Goal: Information Seeking & Learning: Learn about a topic

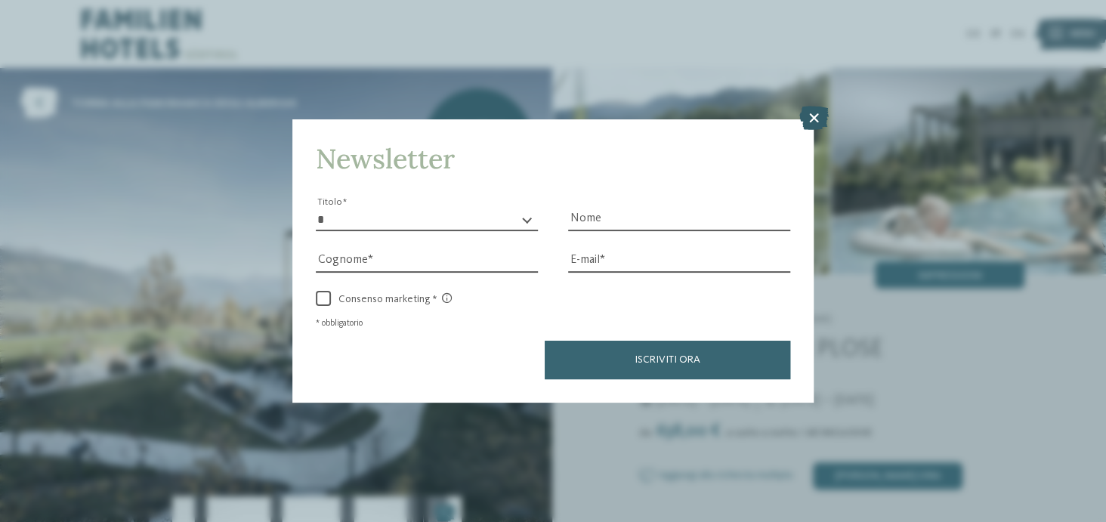
click at [812, 118] on icon at bounding box center [814, 118] width 29 height 24
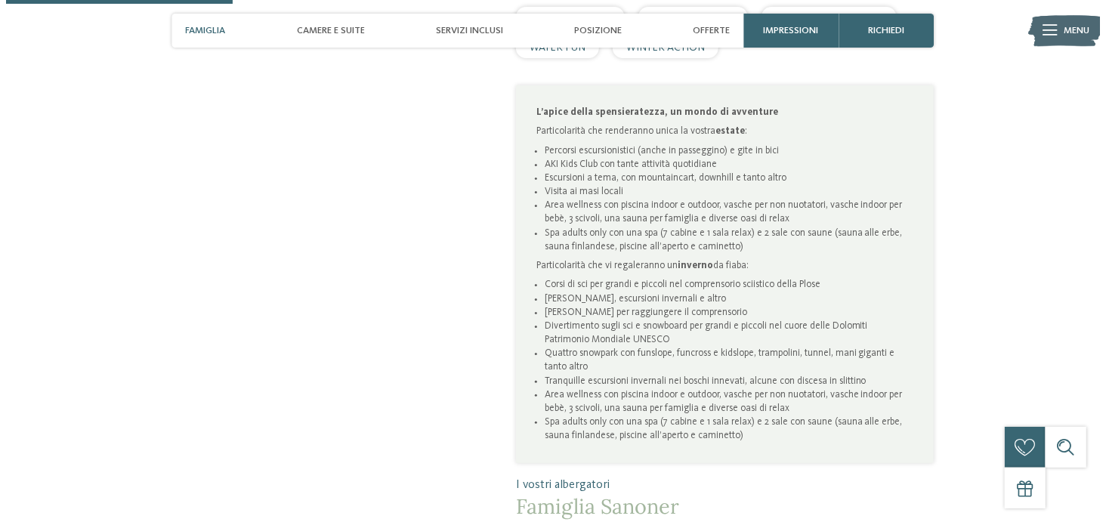
scroll to position [982, 0]
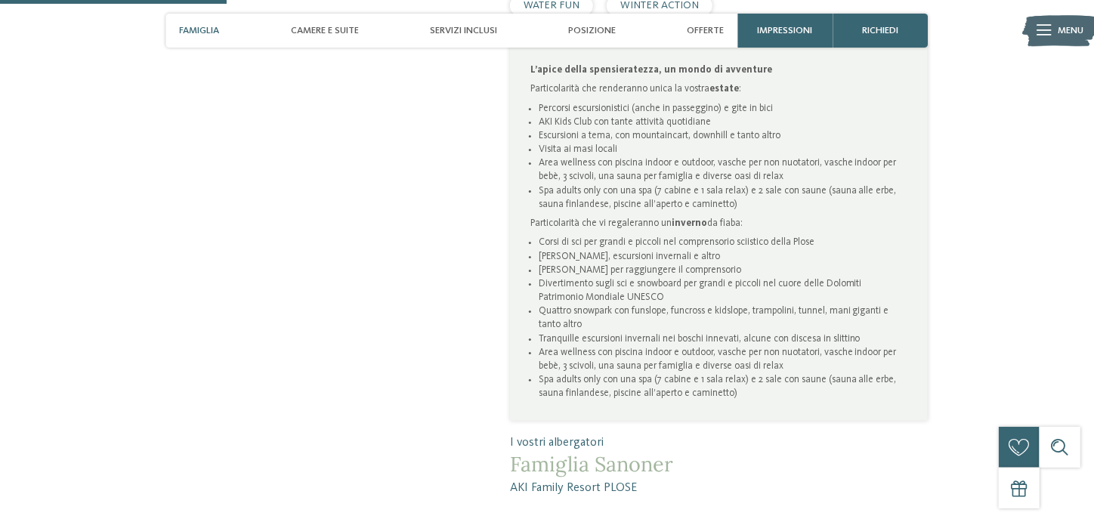
click at [1047, 31] on icon at bounding box center [1044, 30] width 14 height 11
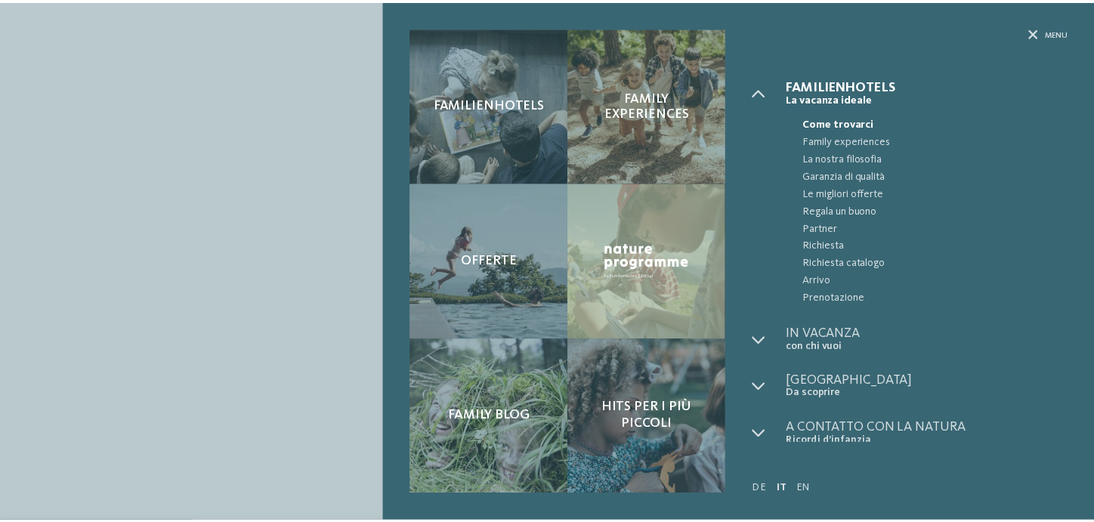
scroll to position [4, 0]
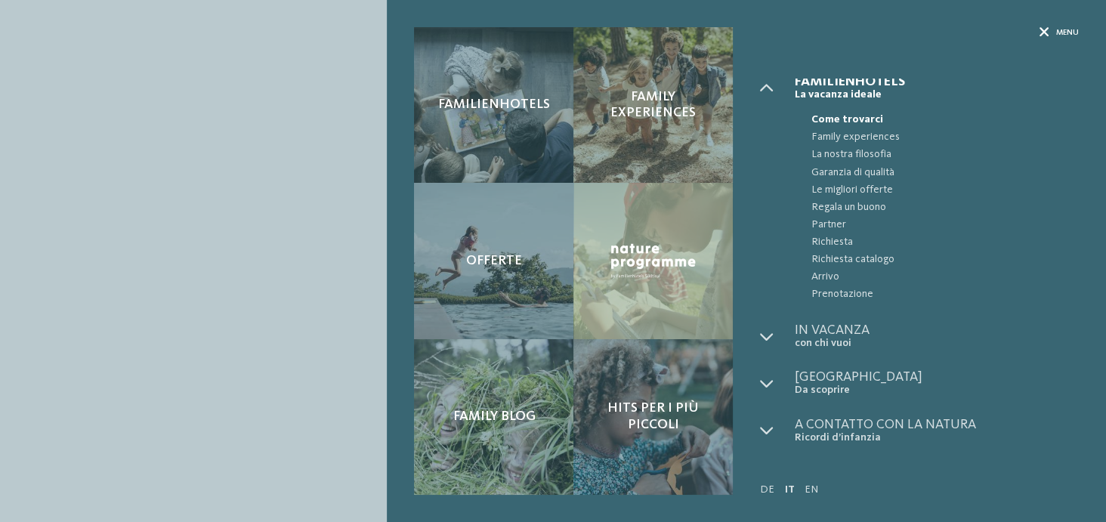
click at [1041, 28] on icon at bounding box center [1045, 33] width 10 height 10
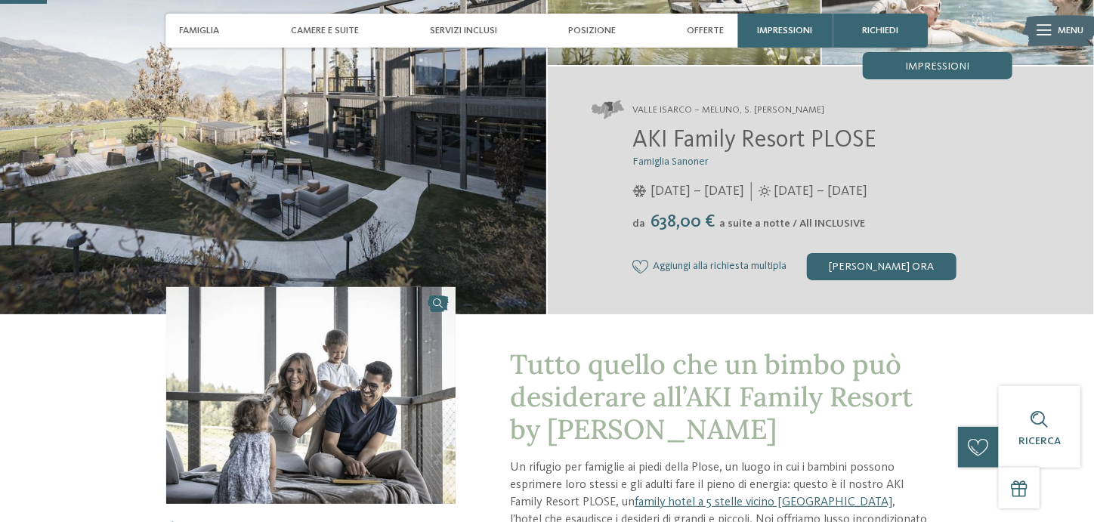
scroll to position [201, 0]
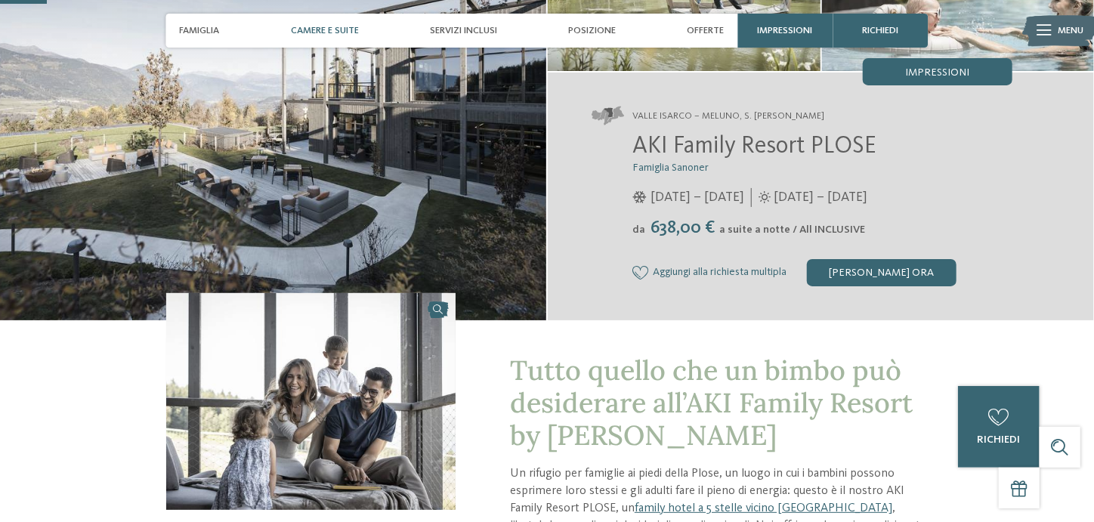
click at [317, 29] on span "Camere e Suite" at bounding box center [325, 30] width 68 height 11
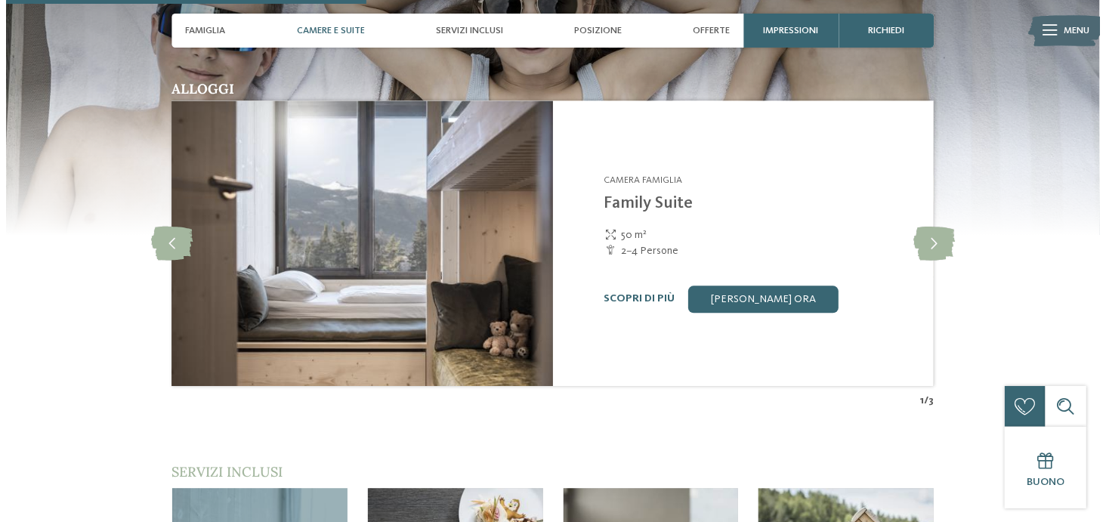
scroll to position [1551, 0]
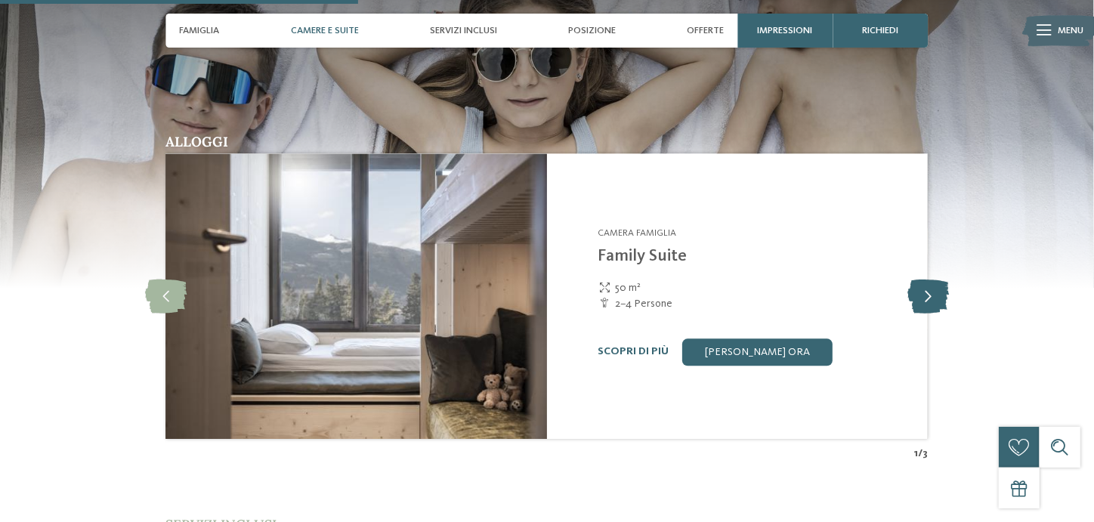
click at [928, 290] on icon at bounding box center [929, 296] width 42 height 34
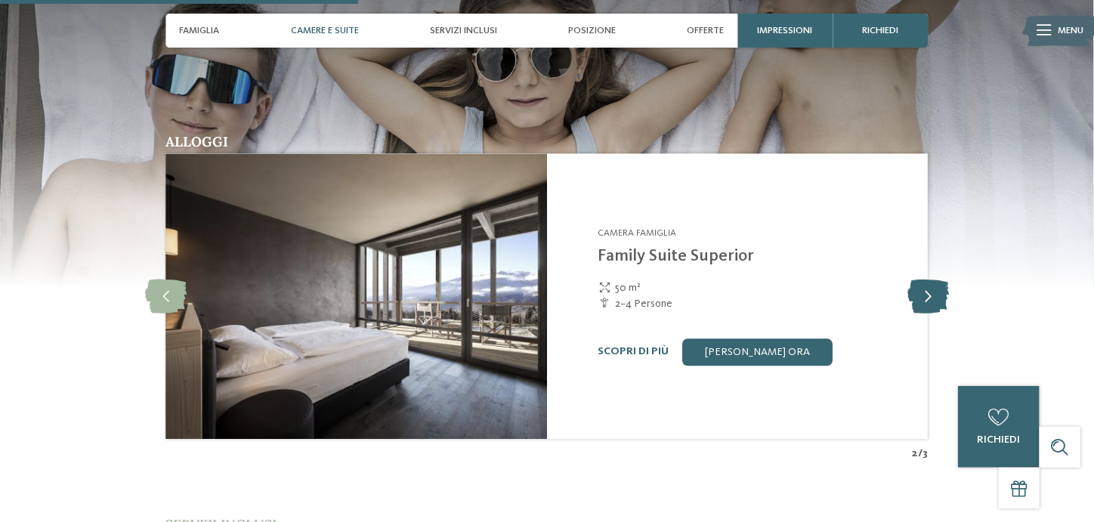
click at [928, 291] on icon at bounding box center [929, 296] width 42 height 34
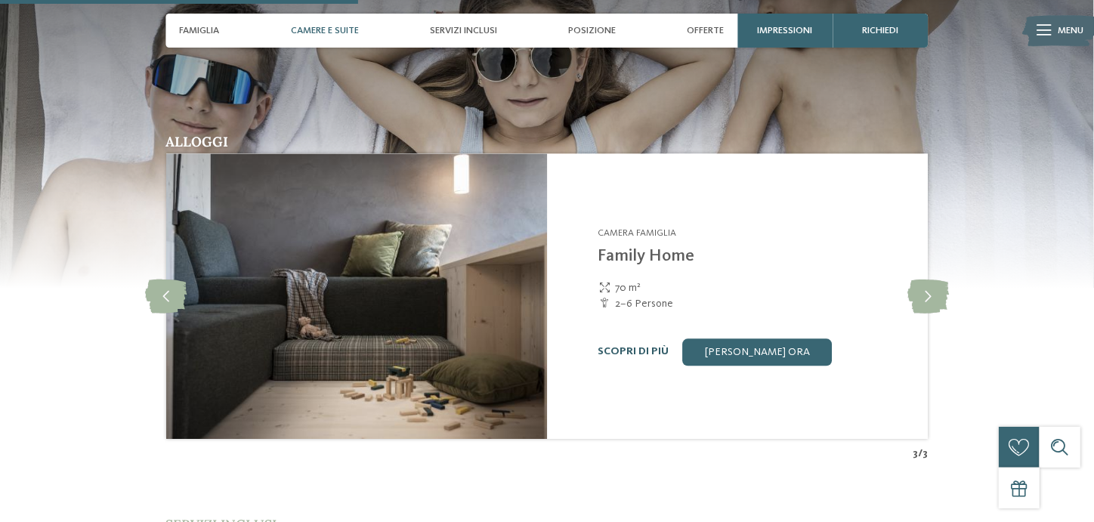
click at [637, 350] on link "Scopri di più" at bounding box center [634, 351] width 71 height 11
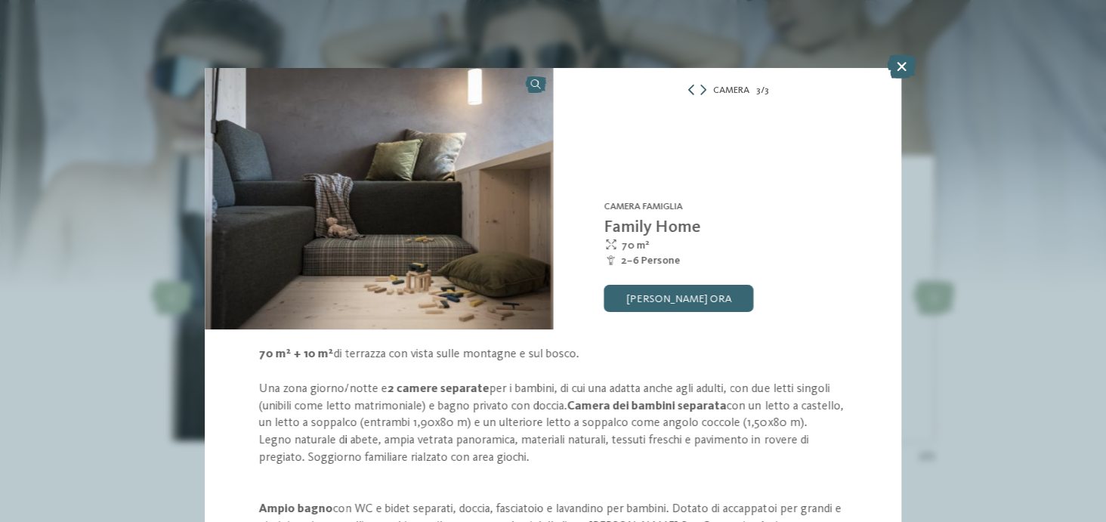
click at [686, 86] on icon at bounding box center [691, 90] width 11 height 11
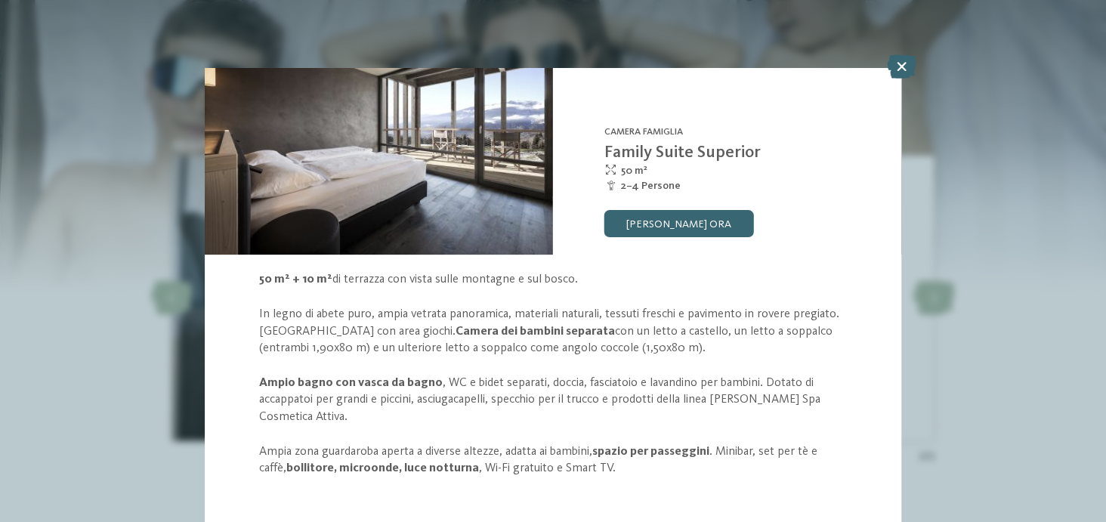
scroll to position [78, 0]
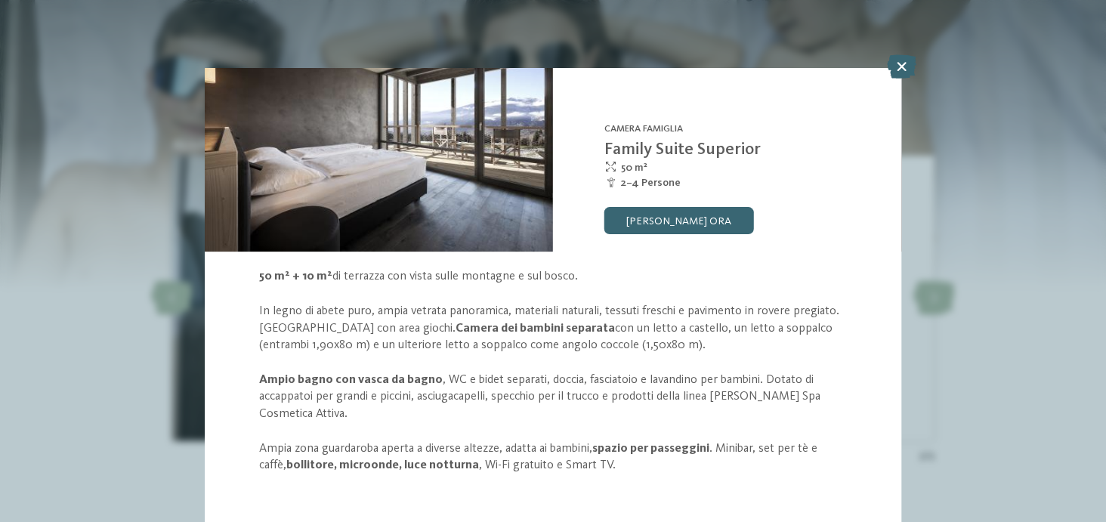
click at [215, 354] on div "50 m² + 10 m² di terrazza con vista sulle montagne e sul bosco. In legno di abe…" at bounding box center [553, 371] width 697 height 206
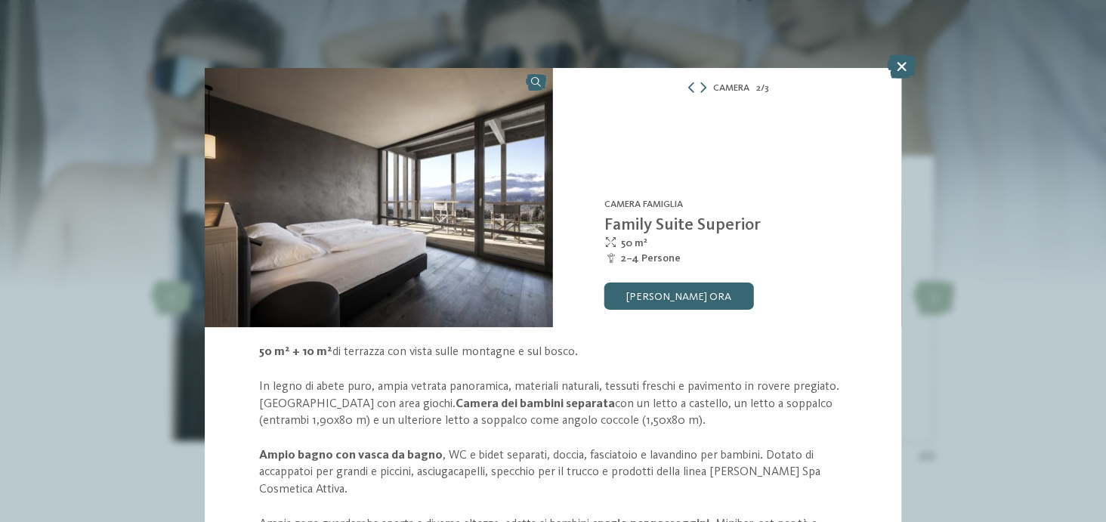
scroll to position [0, 0]
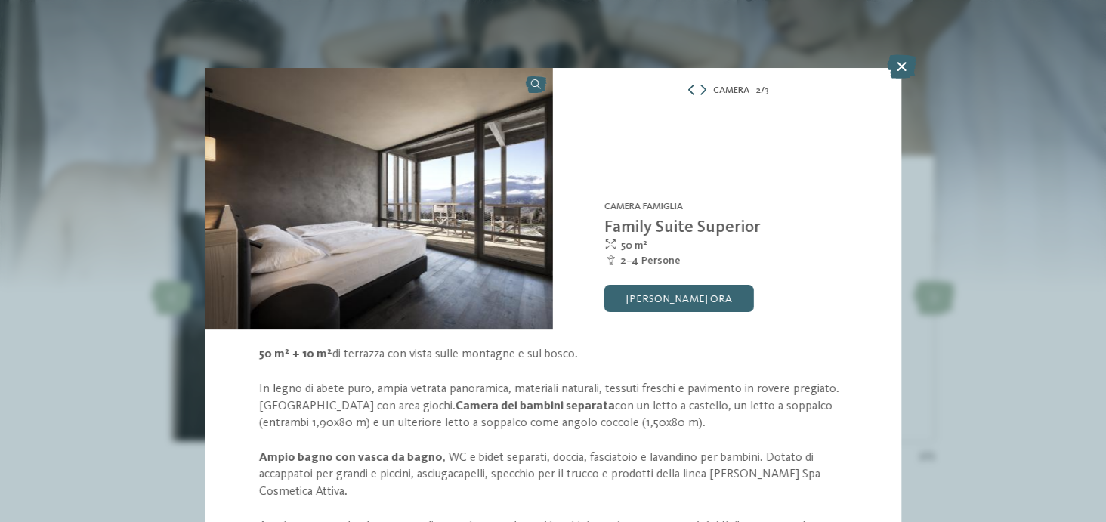
click at [686, 88] on icon at bounding box center [691, 90] width 11 height 11
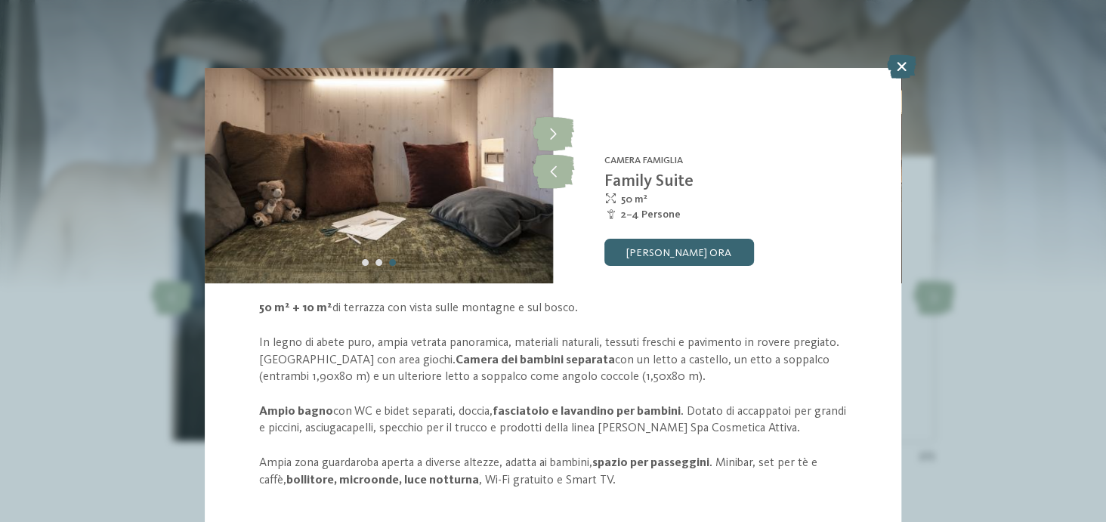
scroll to position [60, 0]
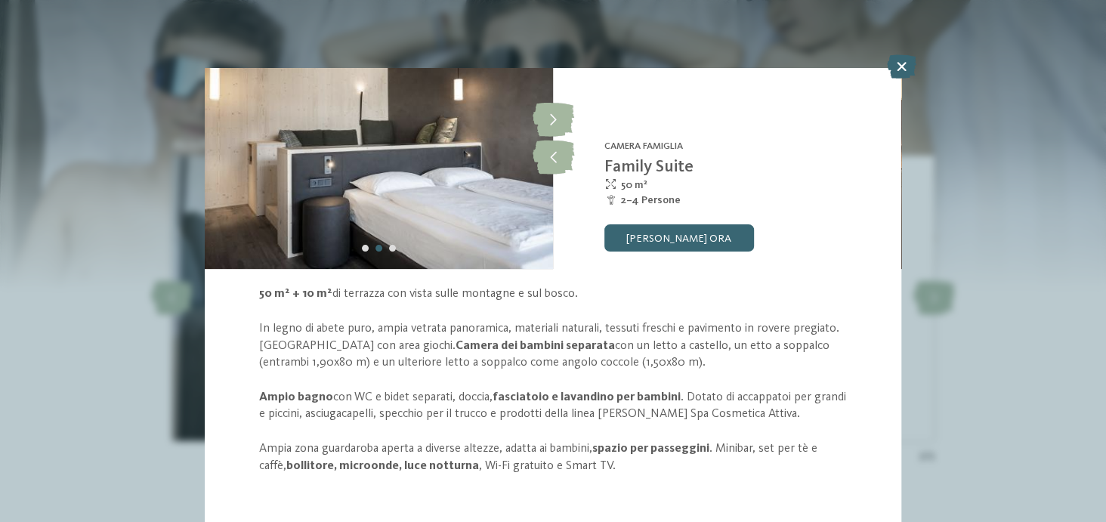
click at [396, 246] on div at bounding box center [378, 249] width 41 height 14
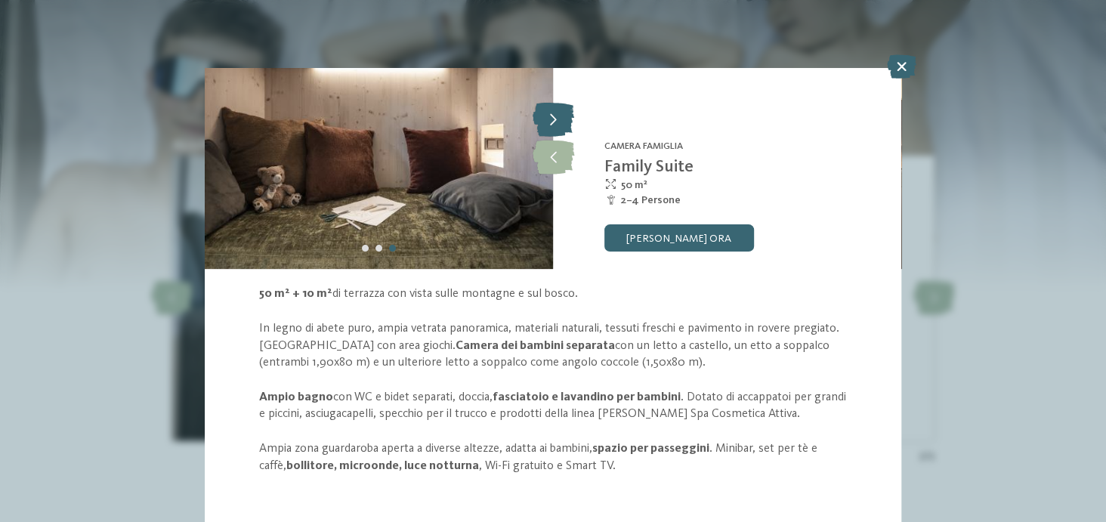
click at [556, 120] on icon at bounding box center [553, 120] width 42 height 34
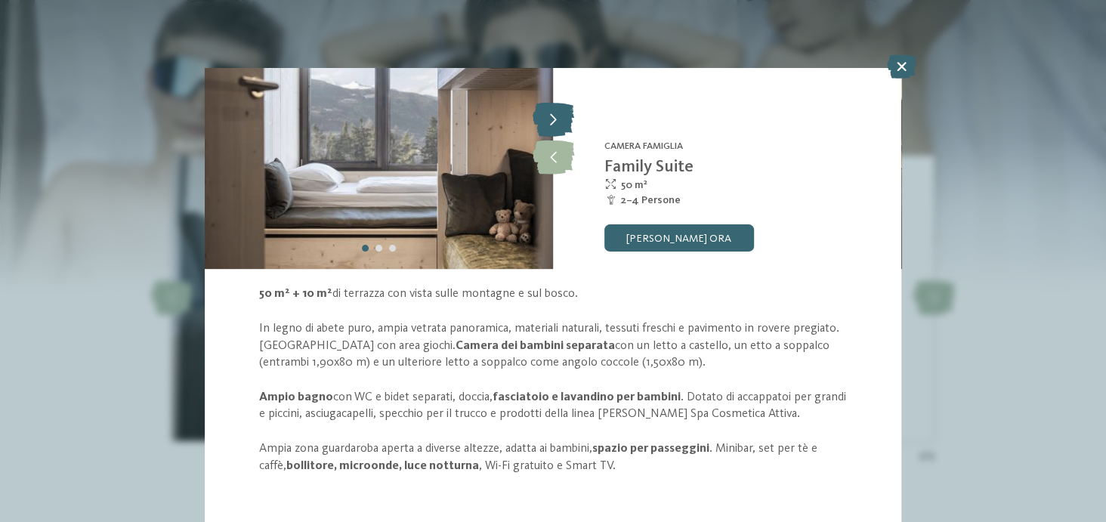
click at [555, 120] on icon at bounding box center [553, 120] width 42 height 34
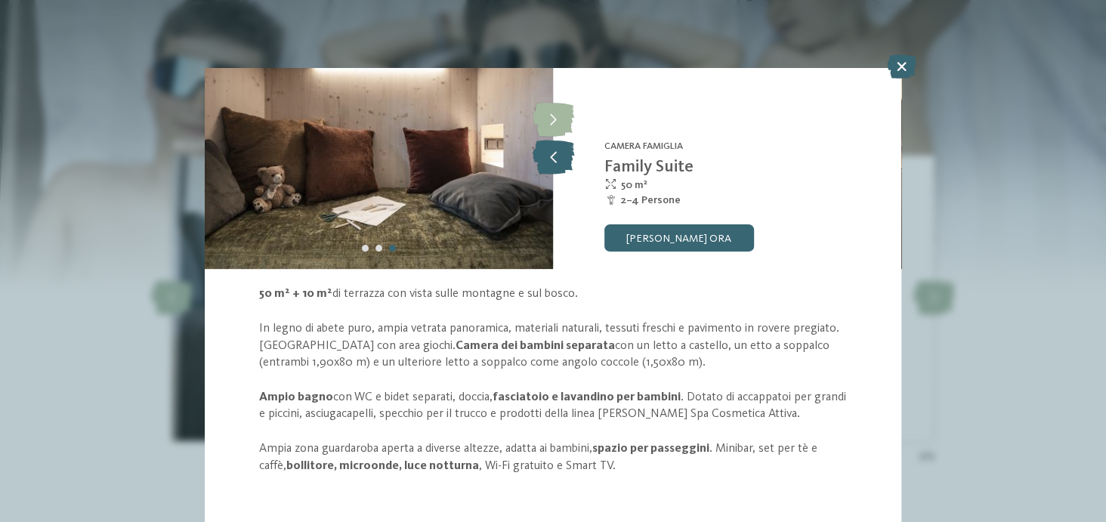
click at [549, 156] on icon at bounding box center [553, 157] width 42 height 34
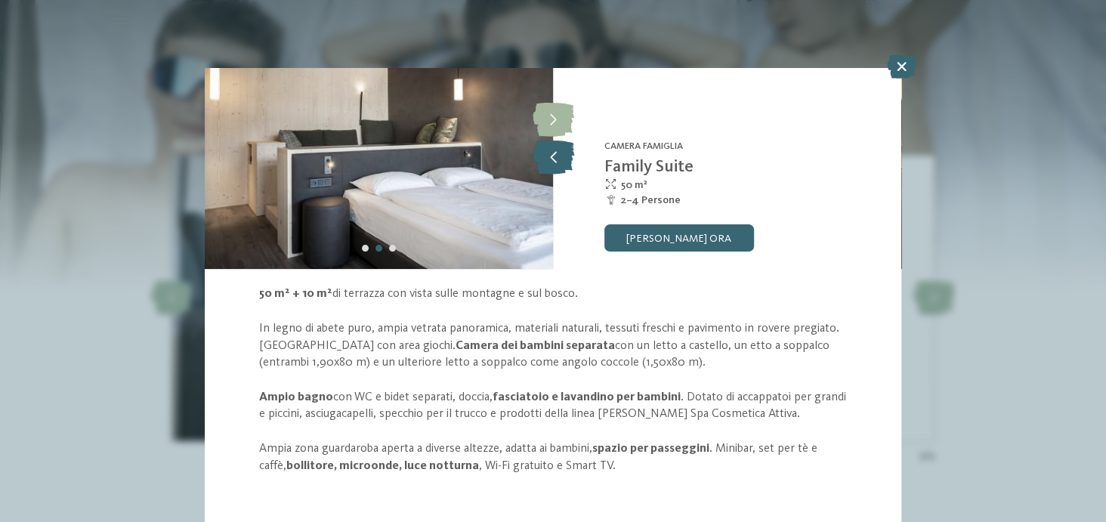
click at [549, 156] on icon at bounding box center [553, 157] width 42 height 34
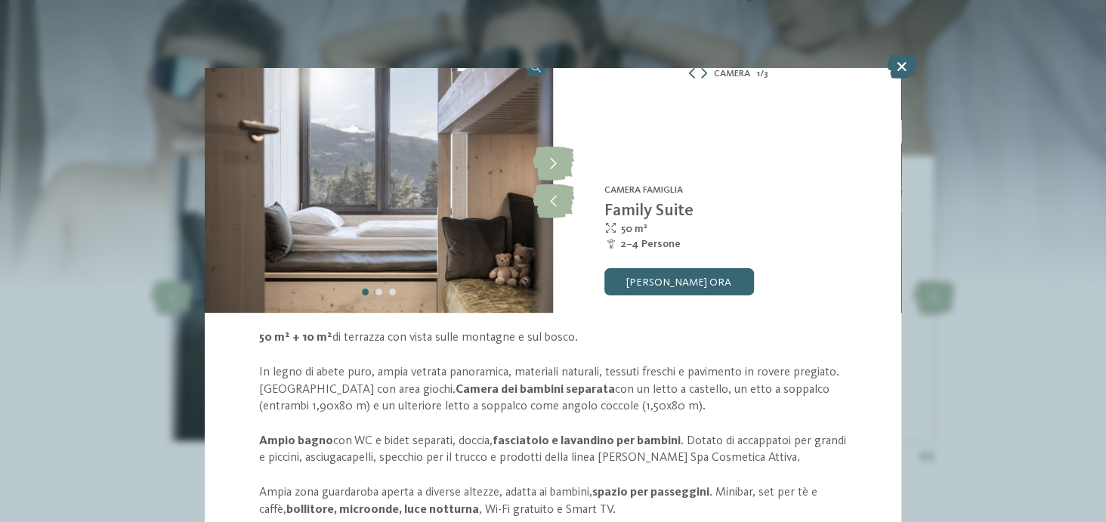
scroll to position [0, 0]
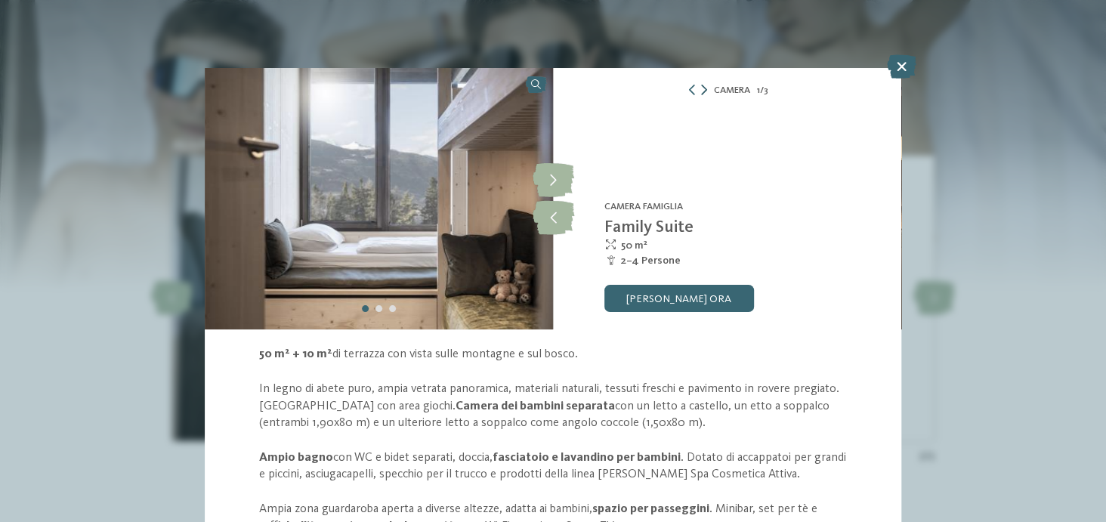
click at [701, 86] on icon at bounding box center [704, 90] width 6 height 11
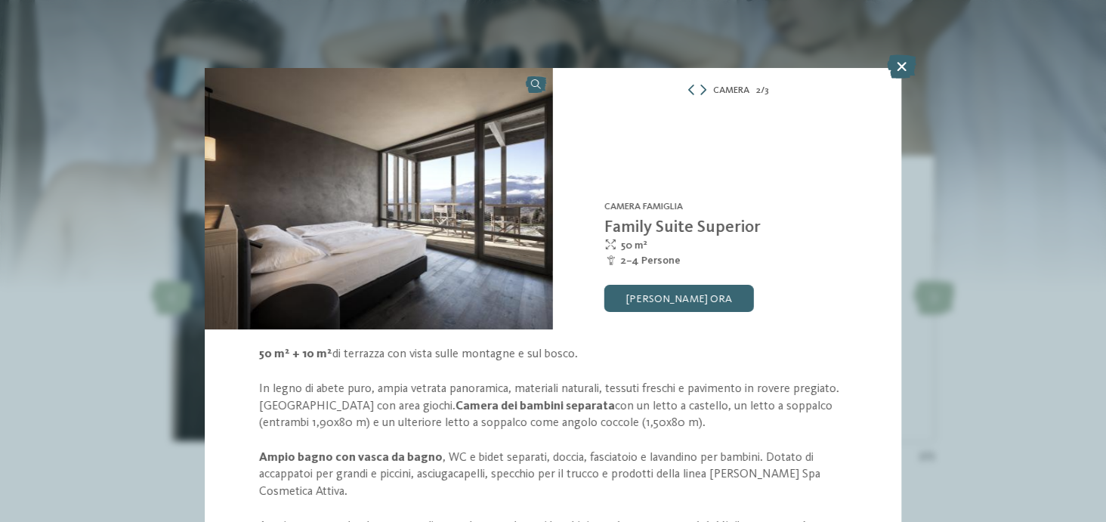
click at [497, 184] on img at bounding box center [379, 198] width 348 height 261
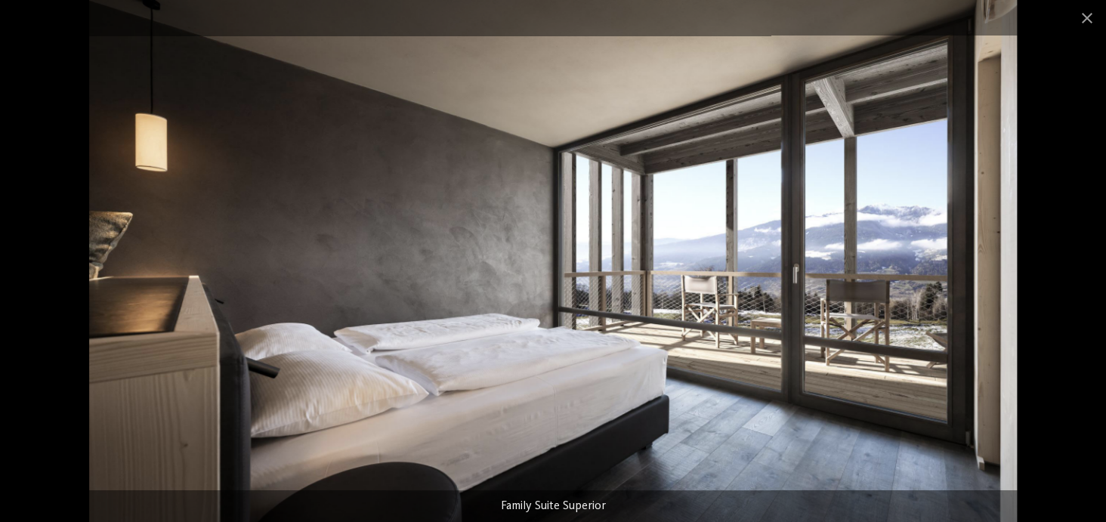
drag, startPoint x: 972, startPoint y: 245, endPoint x: 960, endPoint y: 246, distance: 12.2
click at [970, 245] on img at bounding box center [553, 261] width 928 height 522
click at [1004, 504] on div "Family Suite Superior" at bounding box center [553, 506] width 1106 height 32
click at [1091, 15] on span at bounding box center [1088, 18] width 38 height 36
